Goal: Information Seeking & Learning: Find specific fact

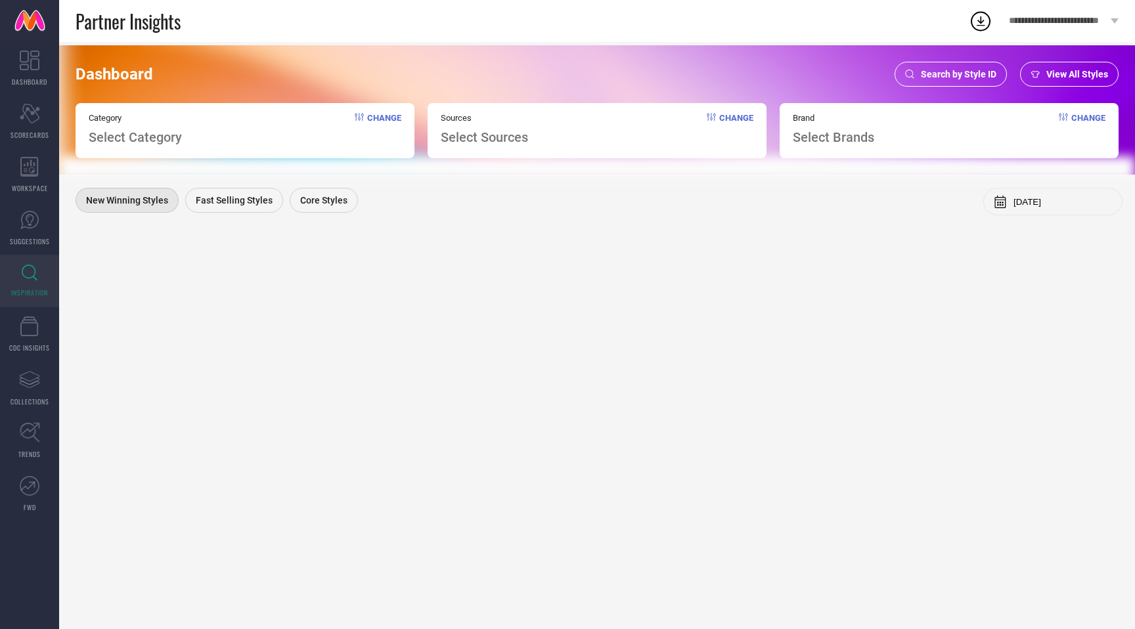
click at [964, 76] on span "Search by Style ID" at bounding box center [959, 74] width 76 height 11
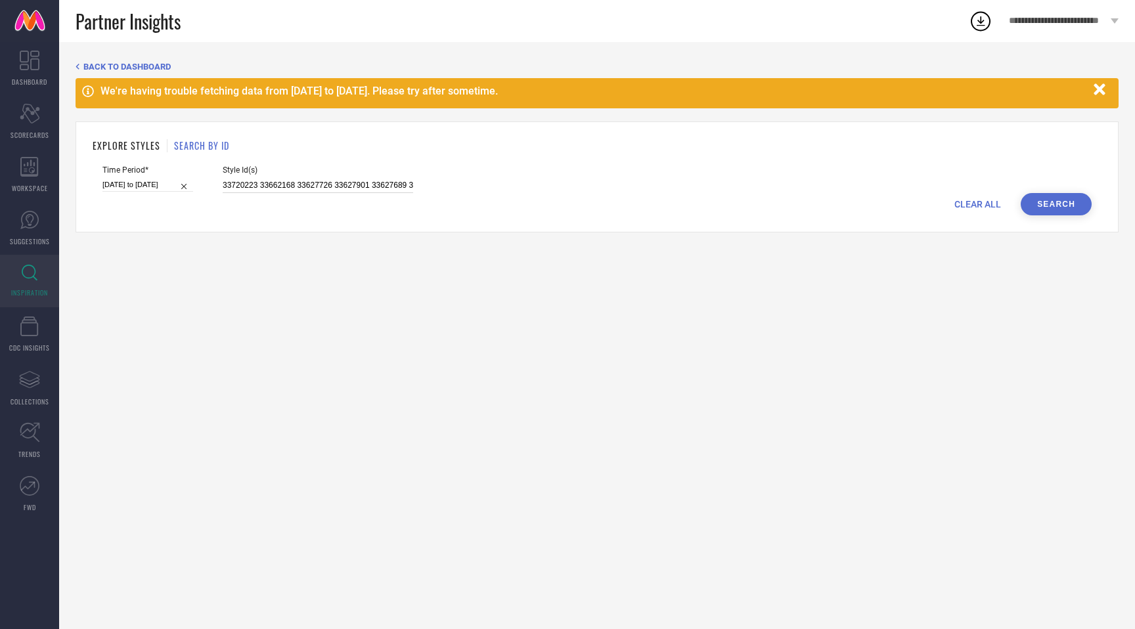
click at [315, 186] on input "33720223 33662168 33627726 33627901 33627689 33627710 33628915 33628859 3372023…" at bounding box center [318, 185] width 190 height 15
paste input "1149566"
click at [1044, 197] on button "Search" at bounding box center [1056, 204] width 71 height 22
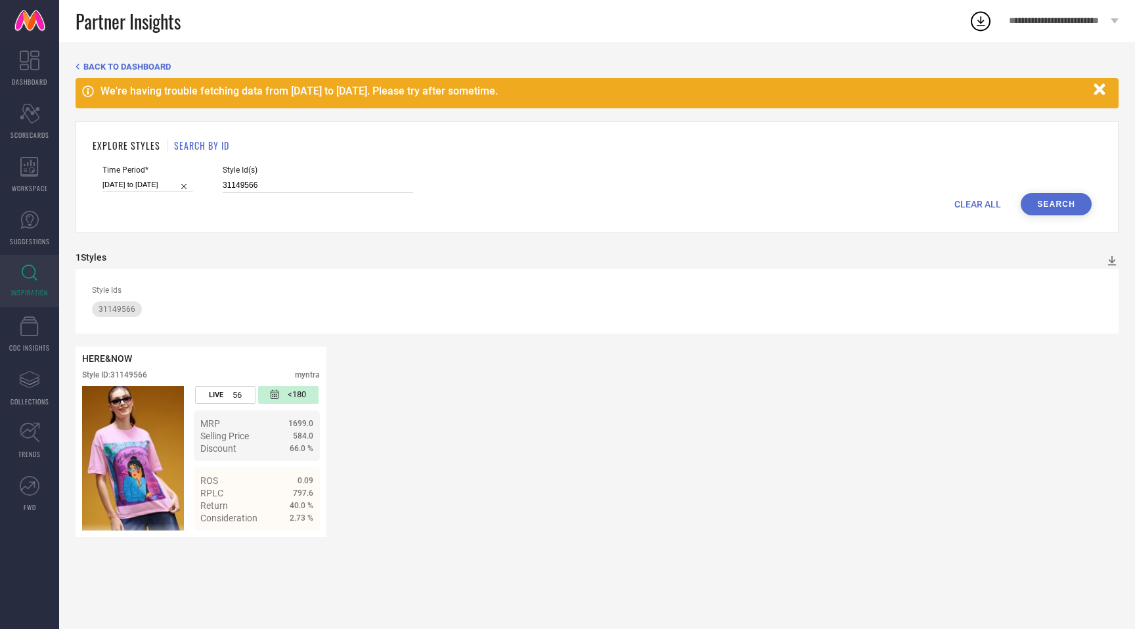
click at [227, 184] on input "31149566" at bounding box center [318, 185] width 190 height 15
paste input "80"
type input "31149580"
click at [1070, 203] on button "Search" at bounding box center [1056, 204] width 71 height 22
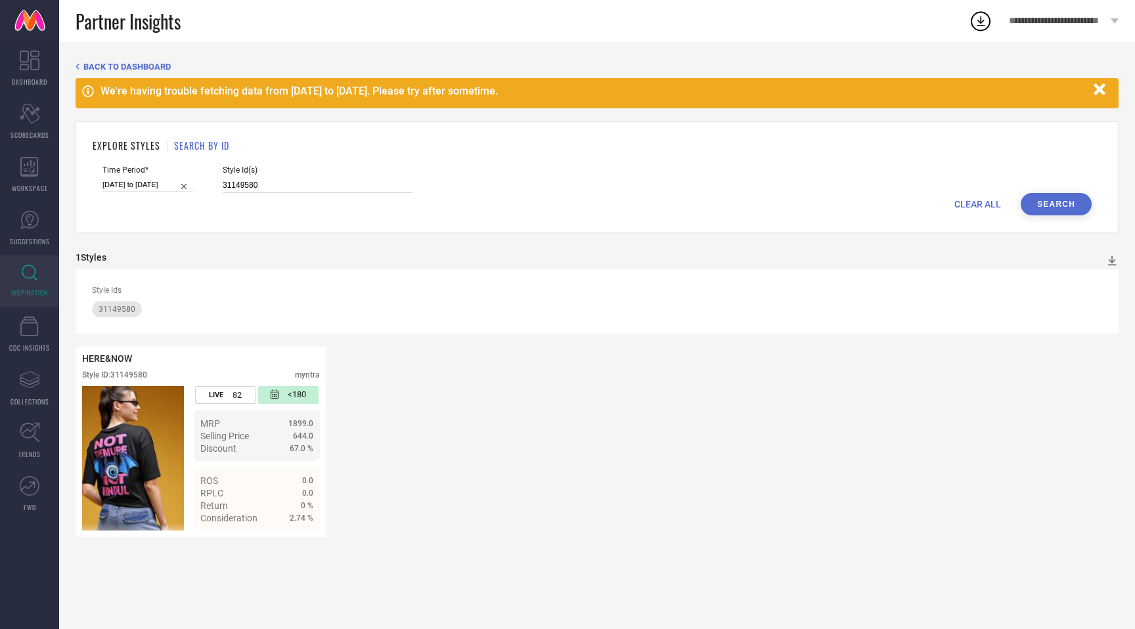
click at [223, 185] on input "31149580" at bounding box center [318, 185] width 190 height 15
type input "31069475"
click at [1071, 200] on button "Search" at bounding box center [1056, 204] width 71 height 22
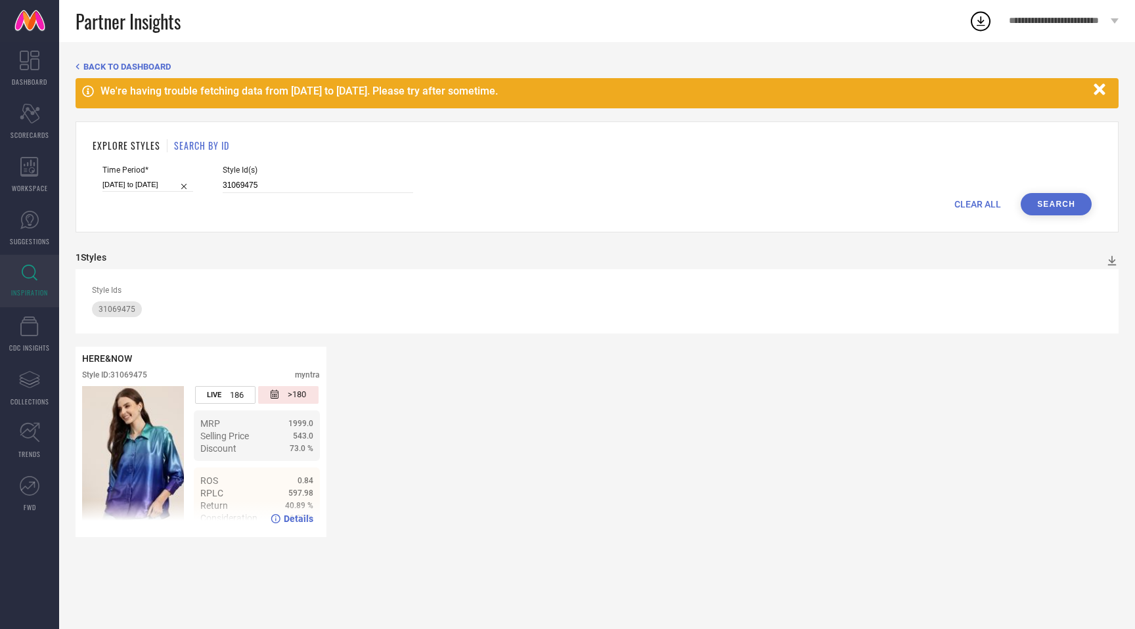
click at [292, 521] on span "Details" at bounding box center [299, 519] width 30 height 11
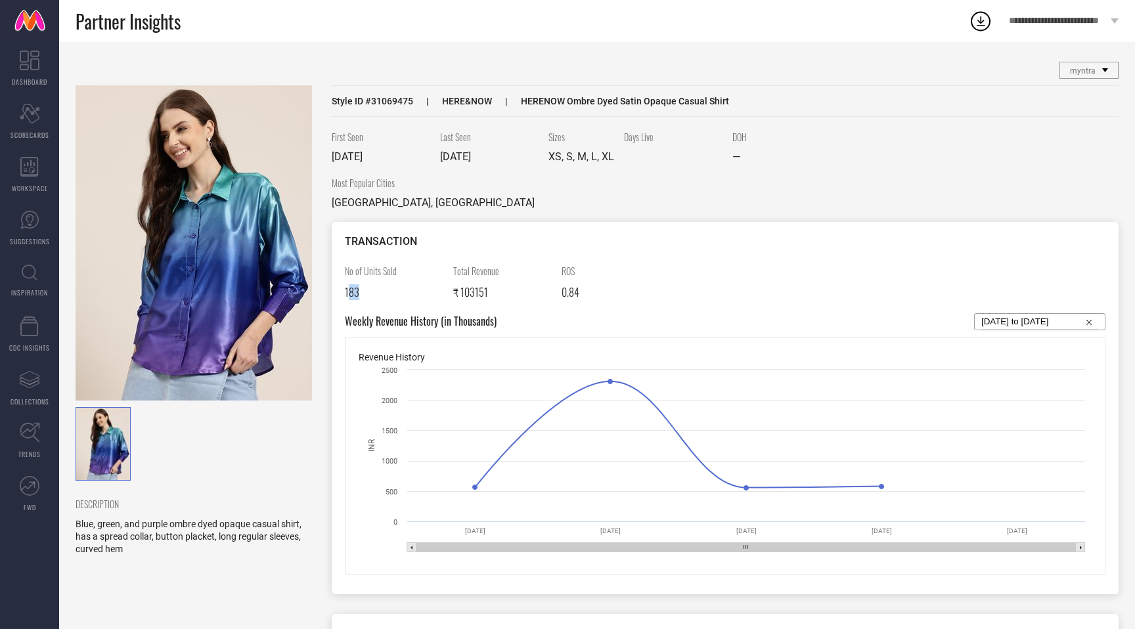
drag, startPoint x: 348, startPoint y: 294, endPoint x: 365, endPoint y: 294, distance: 17.1
click at [365, 294] on div "183" at bounding box center [394, 292] width 99 height 16
drag, startPoint x: 458, startPoint y: 286, endPoint x: 569, endPoint y: 288, distance: 110.4
click at [566, 289] on div "No of Units Sold 183 Total Revenue ₹ 103151 ROS 0.84" at bounding box center [725, 288] width 760 height 49
click at [474, 293] on span "₹ 103151" at bounding box center [470, 292] width 35 height 16
